Goal: Use online tool/utility: Utilize a website feature to perform a specific function

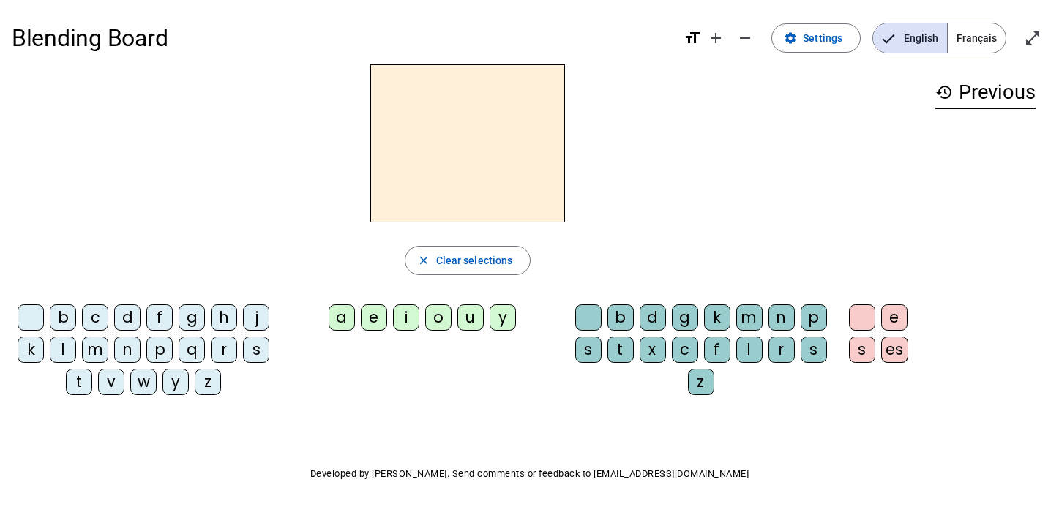
click at [383, 321] on div "e" at bounding box center [374, 317] width 26 height 26
click at [613, 327] on div "b" at bounding box center [620, 317] width 26 height 26
click at [655, 320] on div "d" at bounding box center [653, 317] width 26 height 26
click at [708, 323] on div "k" at bounding box center [717, 317] width 26 height 26
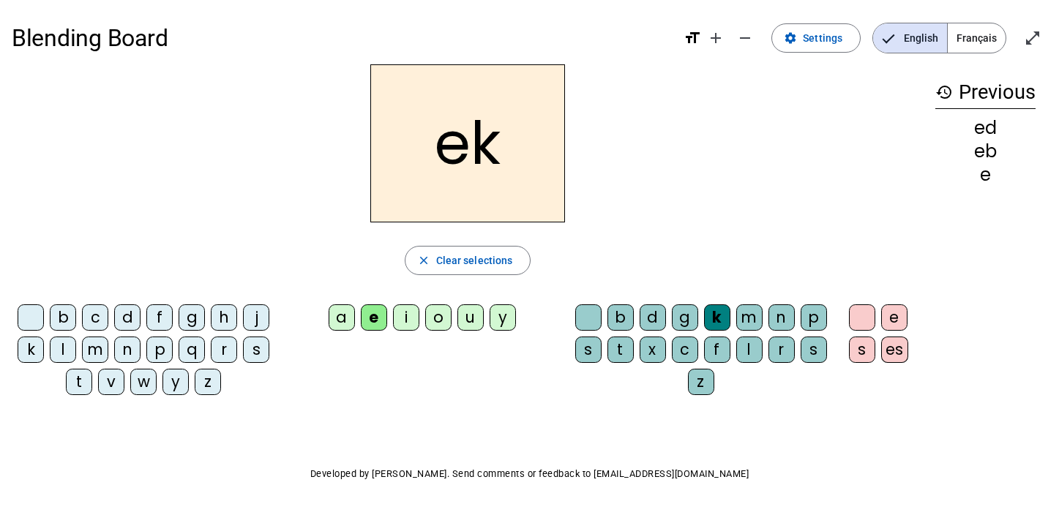
click at [749, 315] on div "m" at bounding box center [749, 317] width 26 height 26
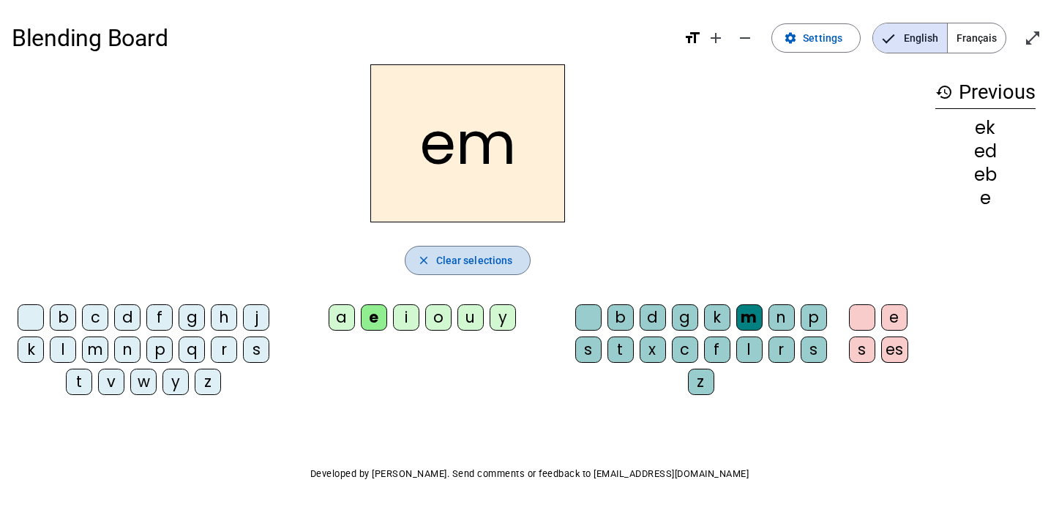
click at [445, 258] on span "Clear selections" at bounding box center [474, 261] width 77 height 18
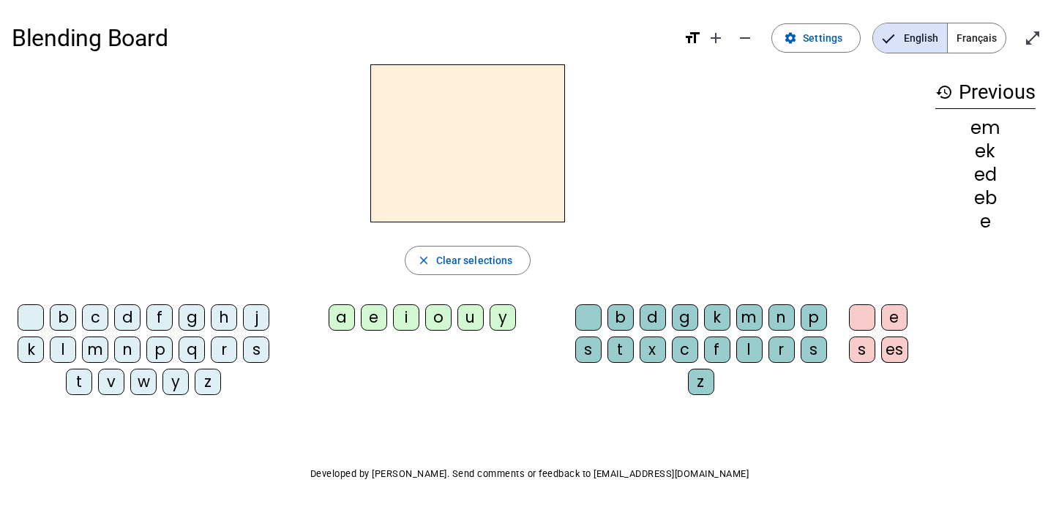
click at [120, 316] on div "d" at bounding box center [127, 317] width 26 height 26
click at [431, 318] on div "o" at bounding box center [438, 317] width 26 height 26
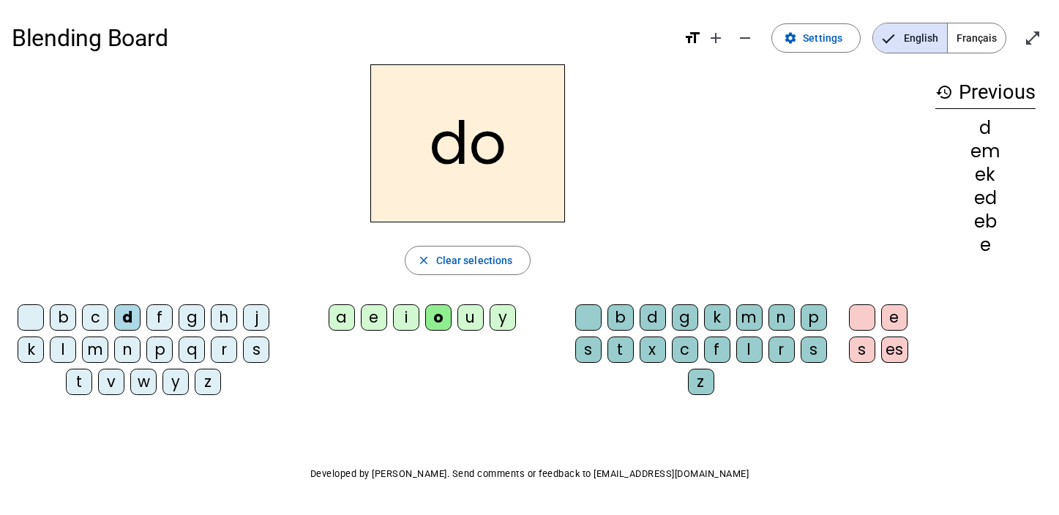
click at [615, 312] on div "b" at bounding box center [620, 317] width 26 height 26
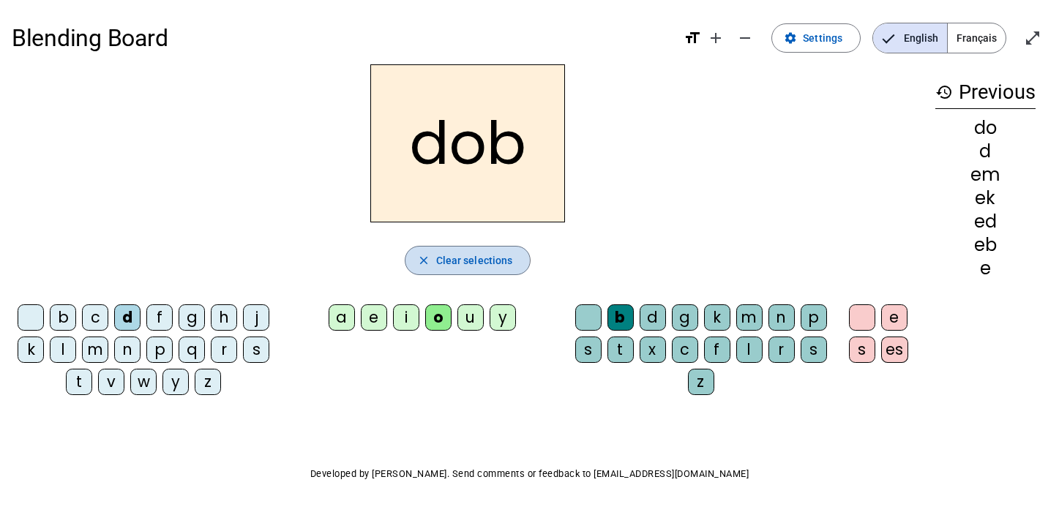
click at [438, 260] on span "Clear selections" at bounding box center [474, 261] width 77 height 18
